Goal: Navigation & Orientation: Find specific page/section

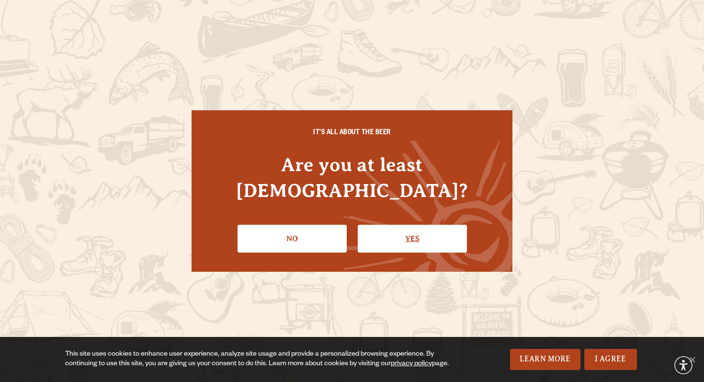
click at [394, 234] on link "Yes" at bounding box center [412, 239] width 109 height 28
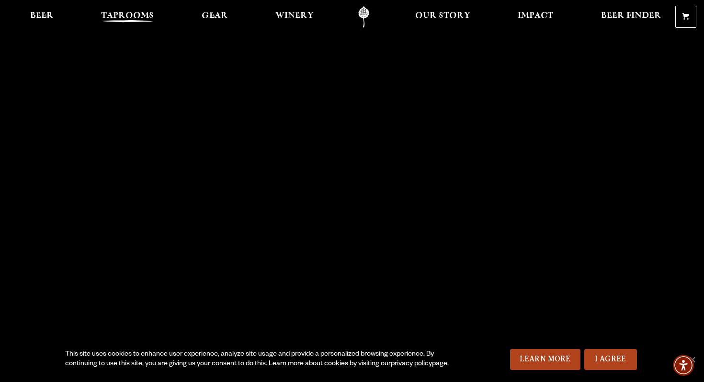
click at [142, 16] on span "Taprooms" at bounding box center [127, 16] width 53 height 8
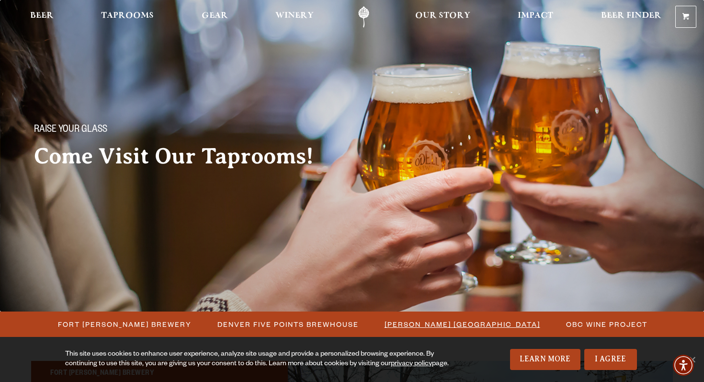
click at [438, 322] on span "[PERSON_NAME] [GEOGRAPHIC_DATA]" at bounding box center [463, 324] width 156 height 14
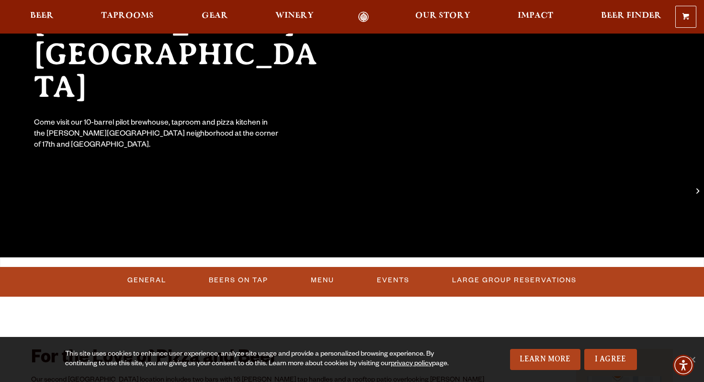
scroll to position [176, 0]
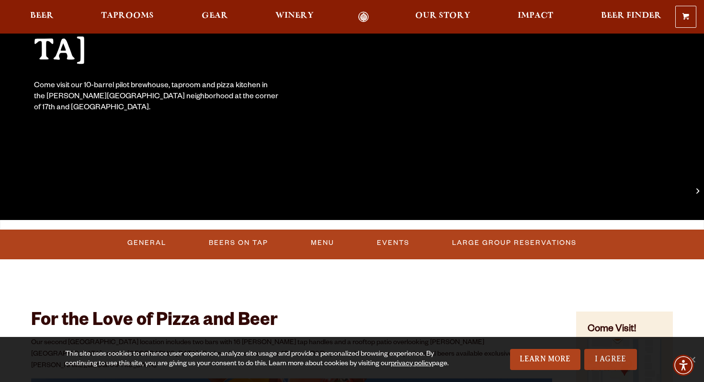
click at [610, 359] on link "I Agree" at bounding box center [611, 359] width 53 height 21
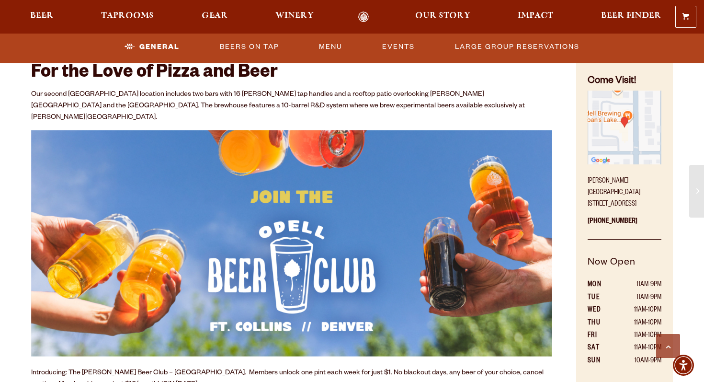
scroll to position [400, 0]
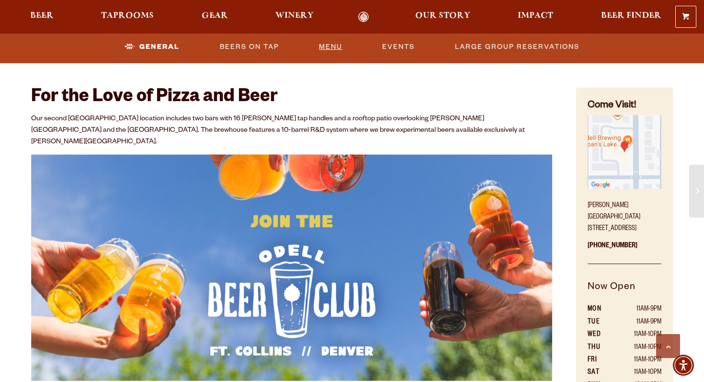
click at [327, 45] on link "Menu" at bounding box center [330, 47] width 31 height 22
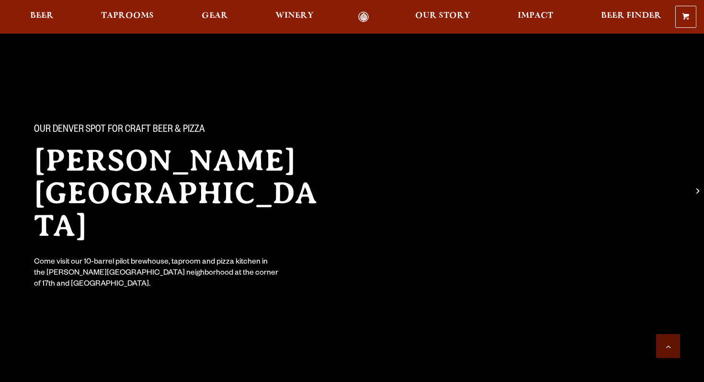
scroll to position [400, 0]
